Goal: Task Accomplishment & Management: Manage account settings

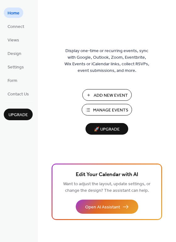
click at [108, 115] on button "Manage Events" at bounding box center [107, 110] width 50 height 12
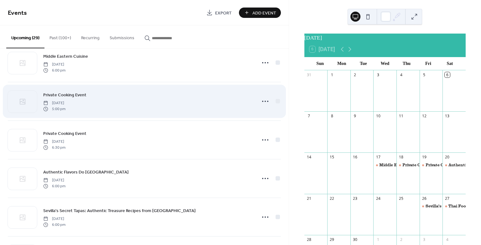
scroll to position [104, 0]
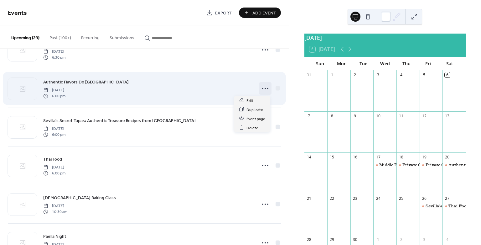
click at [266, 87] on icon at bounding box center [265, 88] width 10 height 10
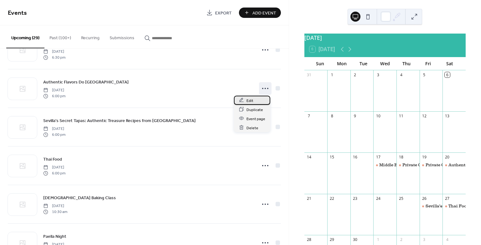
click at [260, 100] on div "Edit" at bounding box center [252, 100] width 36 height 9
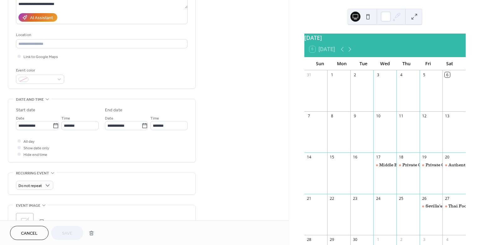
scroll to position [139, 0]
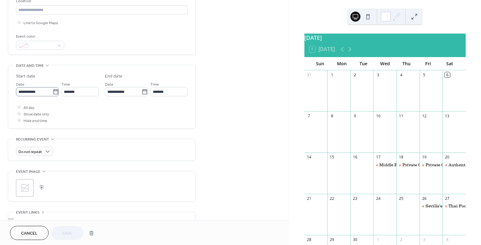
click at [53, 89] on icon at bounding box center [55, 91] width 5 height 5
click at [53, 89] on input "**********" at bounding box center [34, 91] width 37 height 9
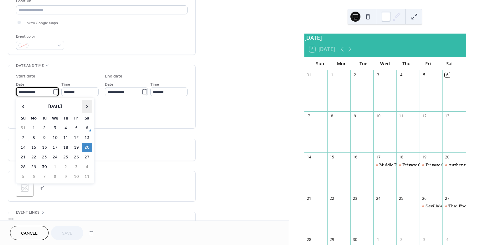
click at [89, 104] on span "›" at bounding box center [86, 106] width 9 height 13
click at [78, 145] on td "17" at bounding box center [76, 147] width 10 height 9
type input "**********"
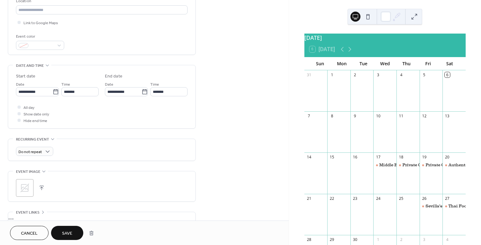
click at [69, 230] on span "Save" at bounding box center [67, 233] width 10 height 7
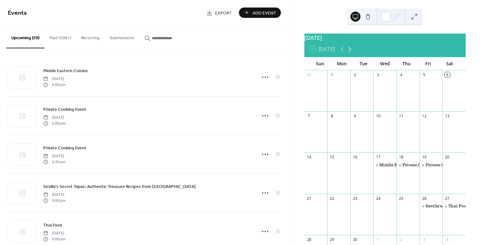
click at [351, 53] on icon at bounding box center [350, 49] width 8 height 8
